Goal: Transaction & Acquisition: Purchase product/service

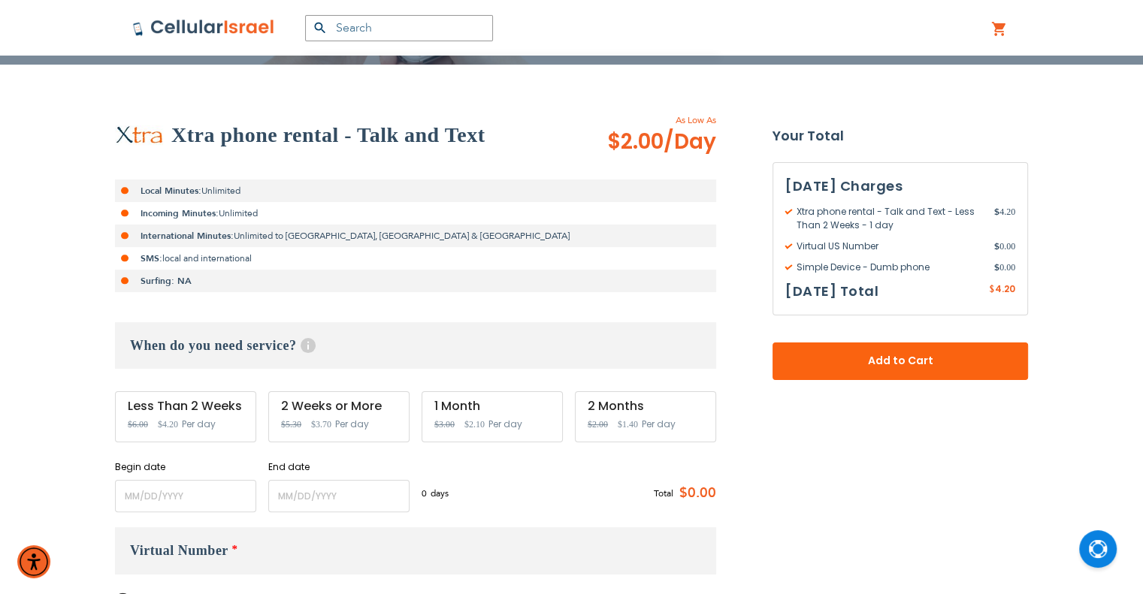
scroll to position [252, 0]
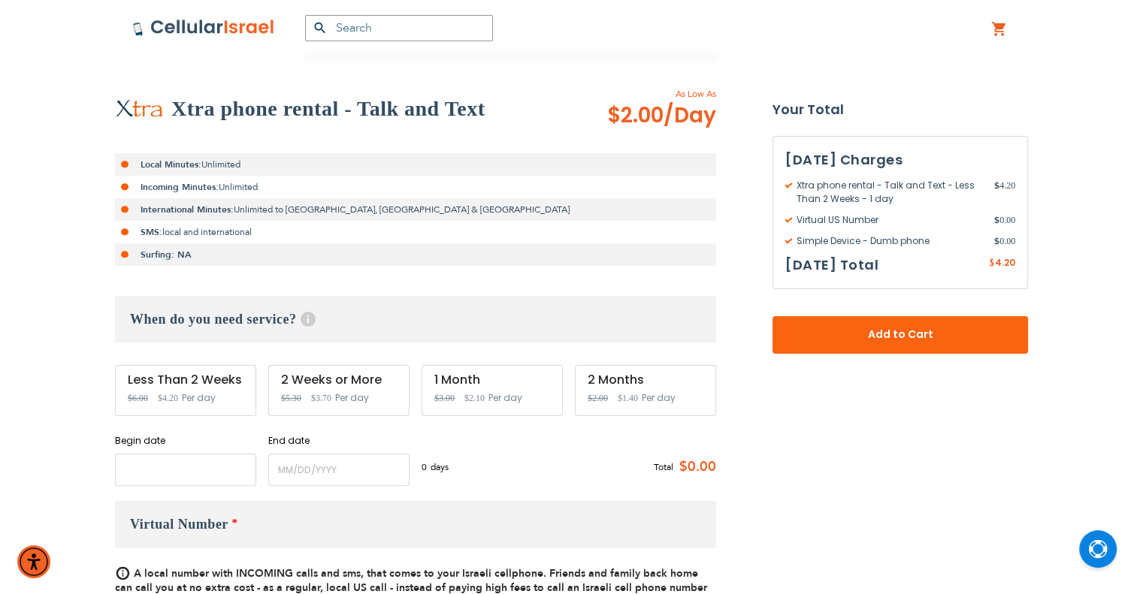
click at [192, 474] on input "name" at bounding box center [185, 470] width 141 height 32
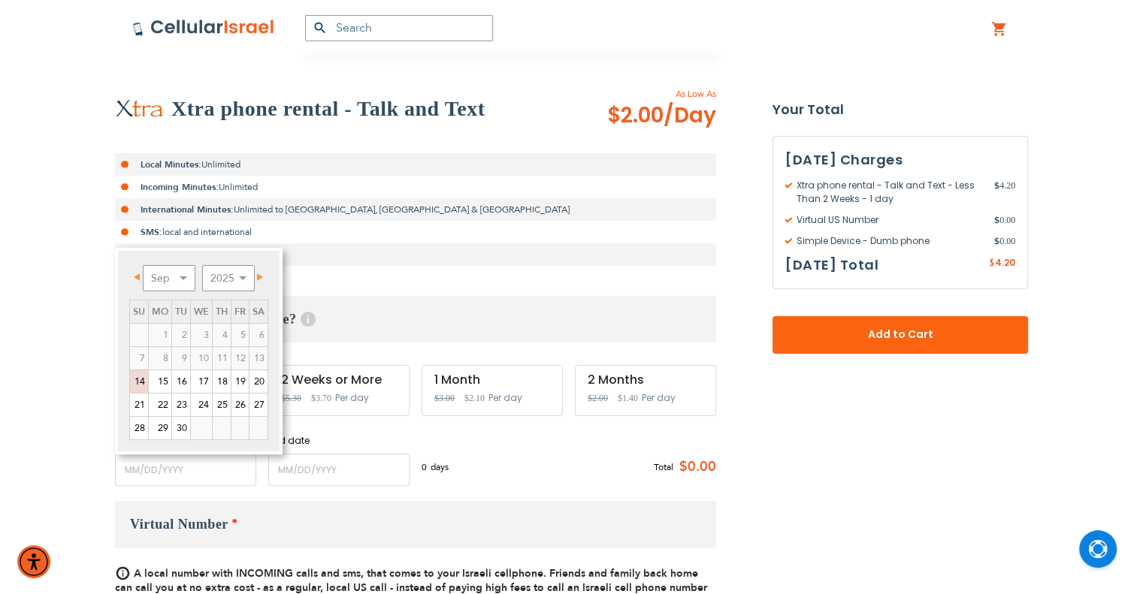
click at [265, 277] on link "Next" at bounding box center [257, 277] width 19 height 19
click at [141, 402] on link "19" at bounding box center [139, 405] width 18 height 23
type input "[DATE]"
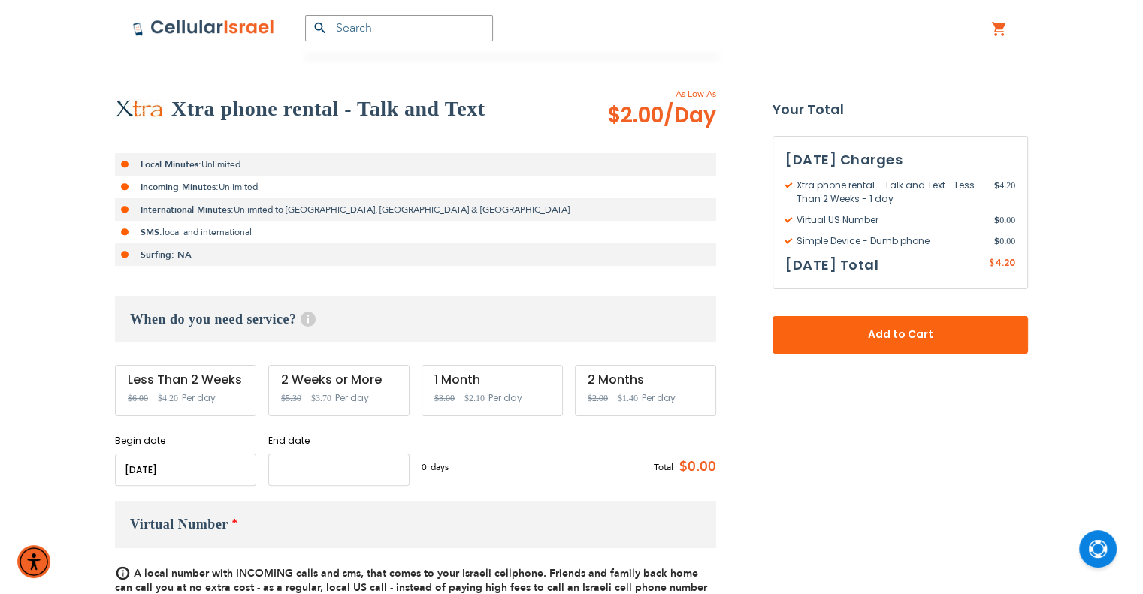
click at [352, 469] on input "name" at bounding box center [338, 470] width 141 height 32
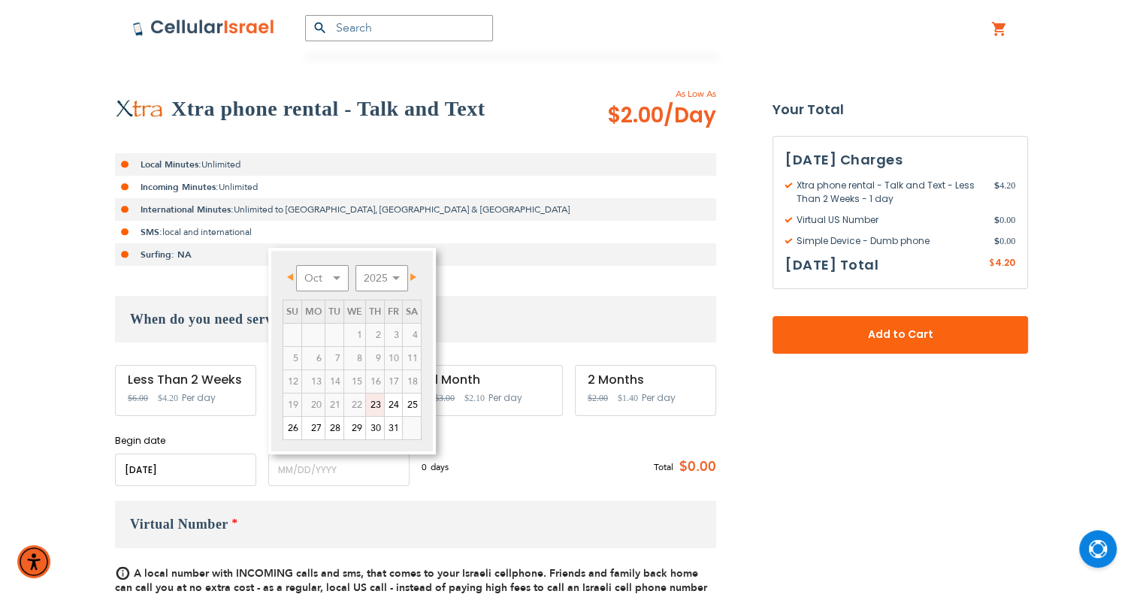
click at [377, 403] on link "23" at bounding box center [375, 405] width 18 height 23
type input "[DATE]"
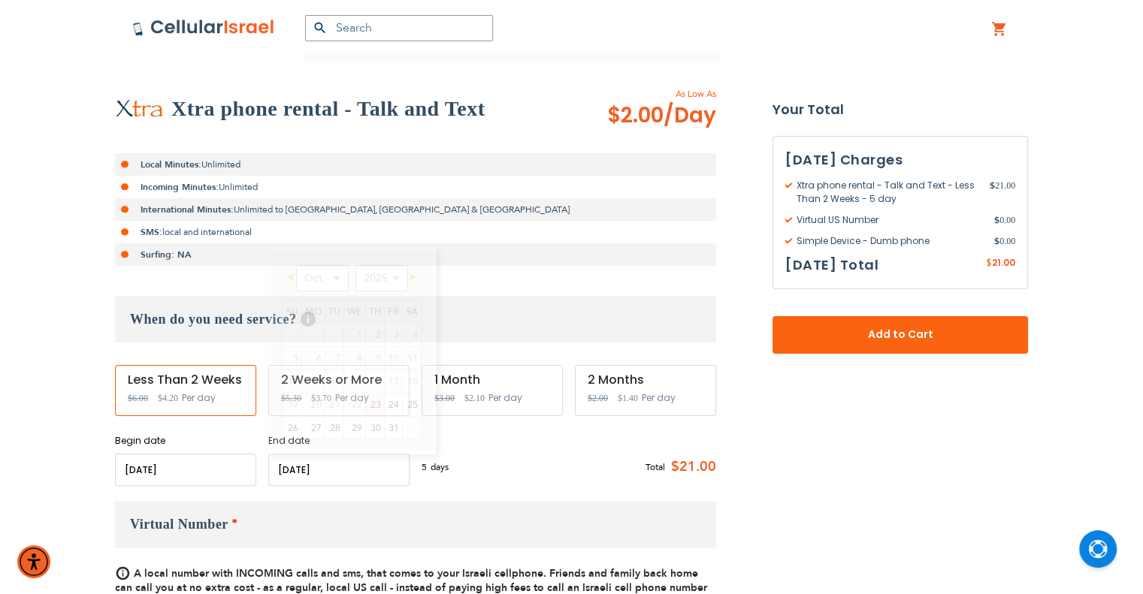
click at [397, 478] on input "name" at bounding box center [338, 470] width 141 height 32
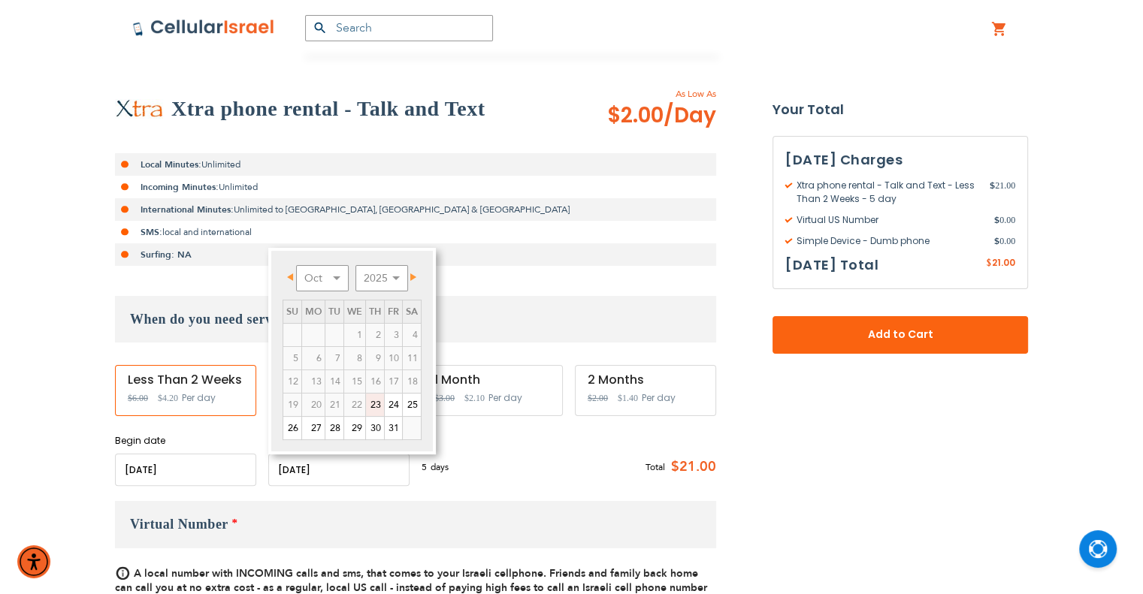
click at [397, 478] on input "name" at bounding box center [338, 470] width 141 height 32
click at [472, 471] on div "5 days $4.2 per day Total $21.00" at bounding box center [569, 467] width 295 height 37
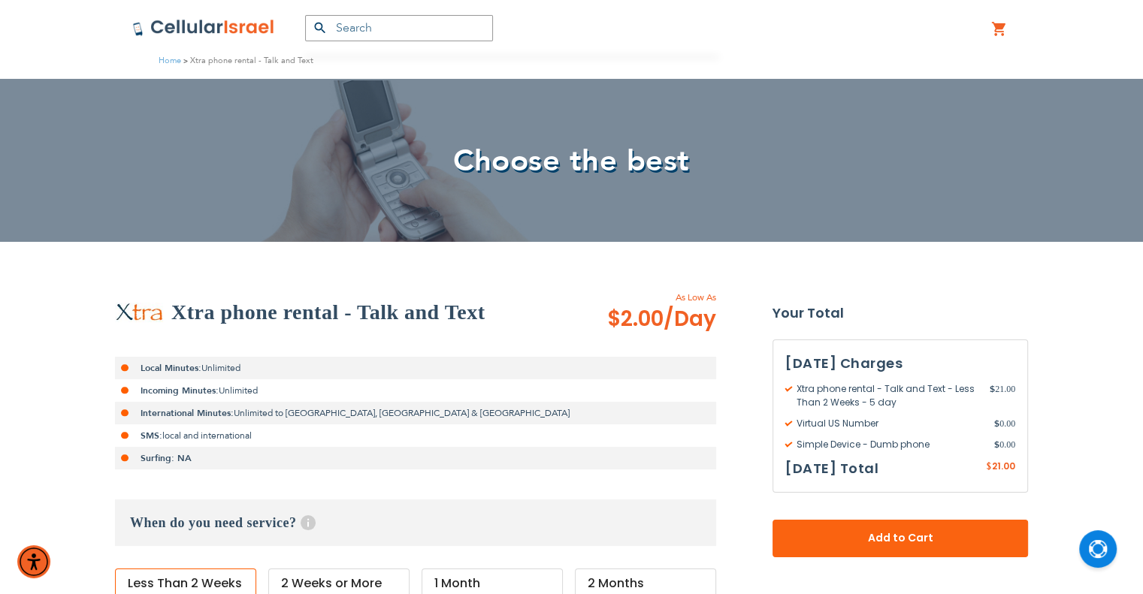
scroll to position [75, 0]
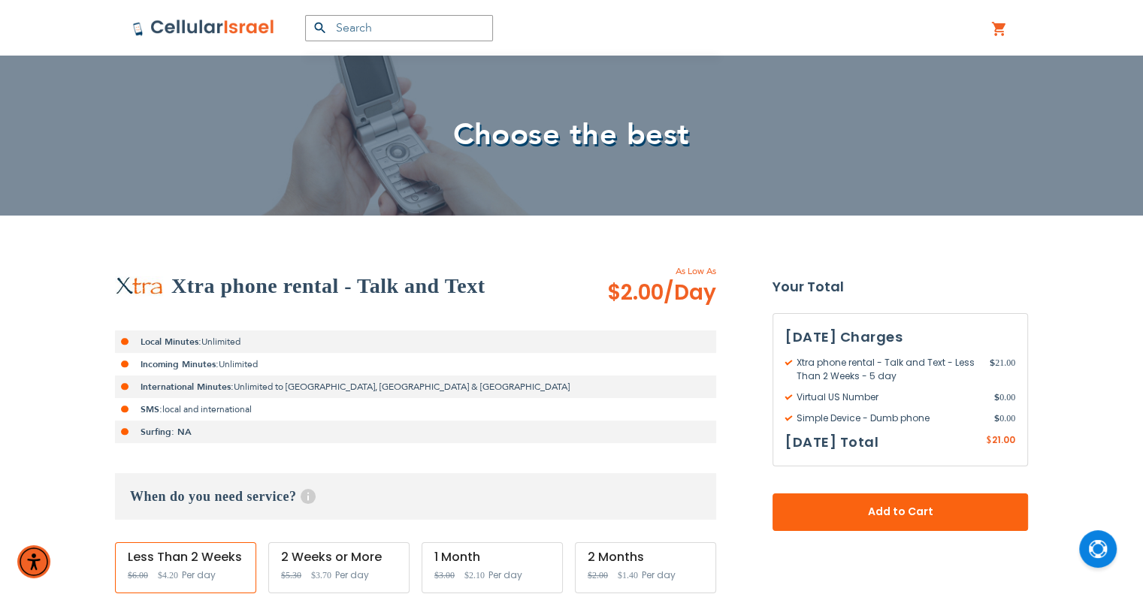
click at [236, 339] on li "Local Minutes: Unlimited" at bounding box center [415, 342] width 601 height 23
click at [923, 518] on span "Add to Cart" at bounding box center [900, 512] width 156 height 16
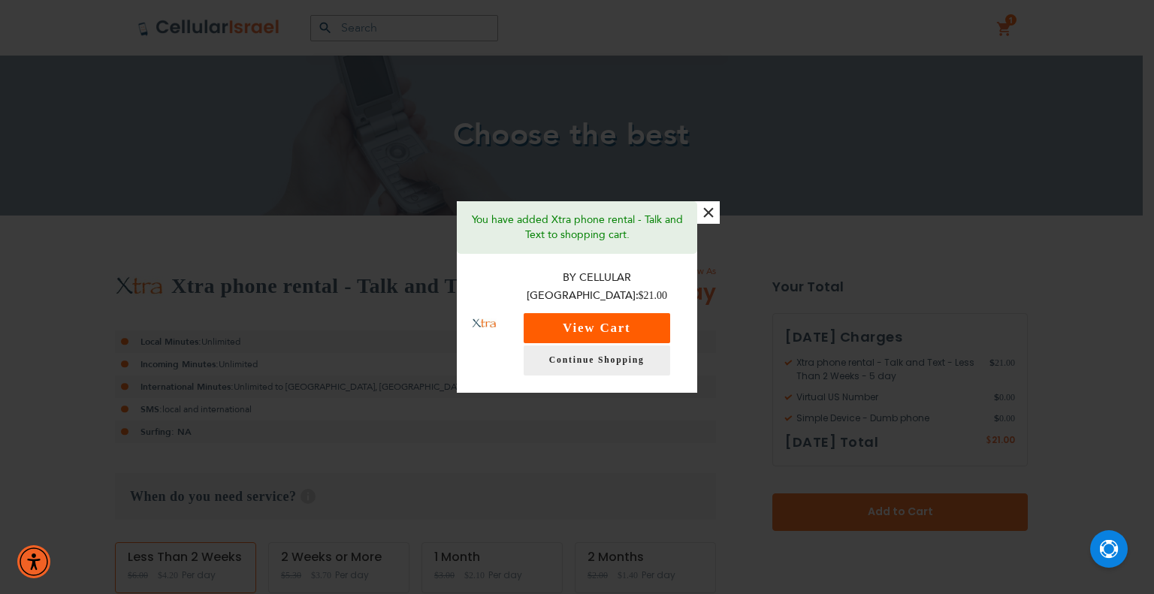
click at [598, 313] on button "View Cart" at bounding box center [597, 328] width 147 height 30
